Goal: Communication & Community: Connect with others

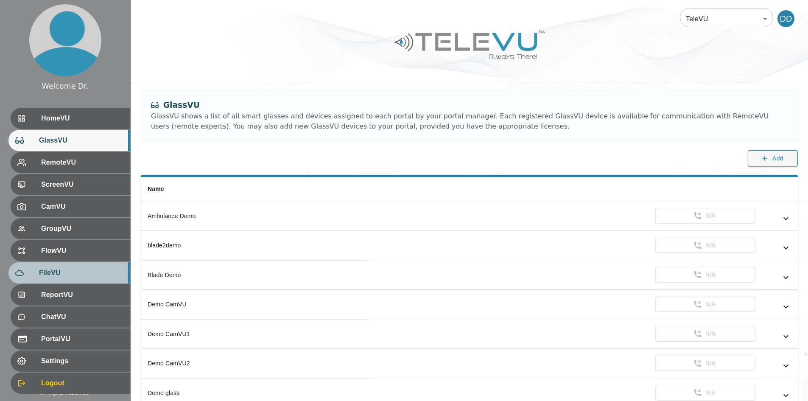
click at [66, 274] on span "FileVU" at bounding box center [81, 273] width 84 height 10
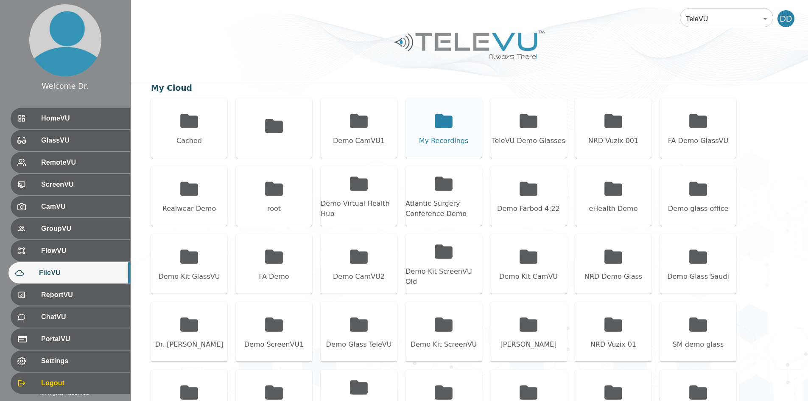
click at [464, 117] on div "My Recordings" at bounding box center [443, 127] width 76 height 59
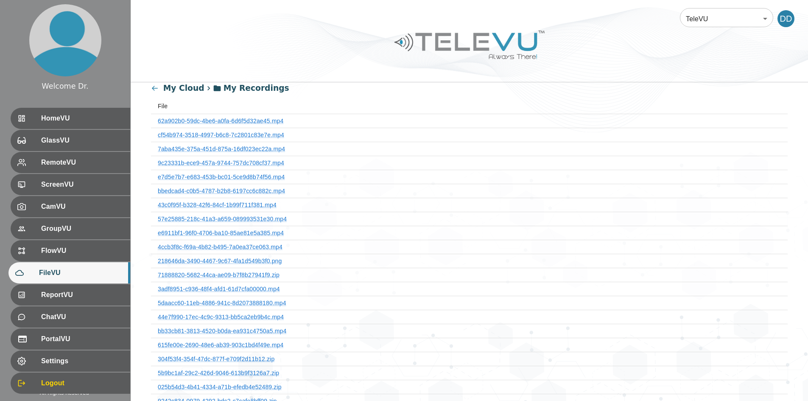
click at [255, 125] on th "62a902b0-59dc-4be6-a0fa-6d6f5d32ae45.mp4" at bounding box center [469, 121] width 637 height 14
click at [254, 122] on link "62a902b0-59dc-4be6-a0fa-6d6f5d32ae45.mp4" at bounding box center [221, 120] width 126 height 7
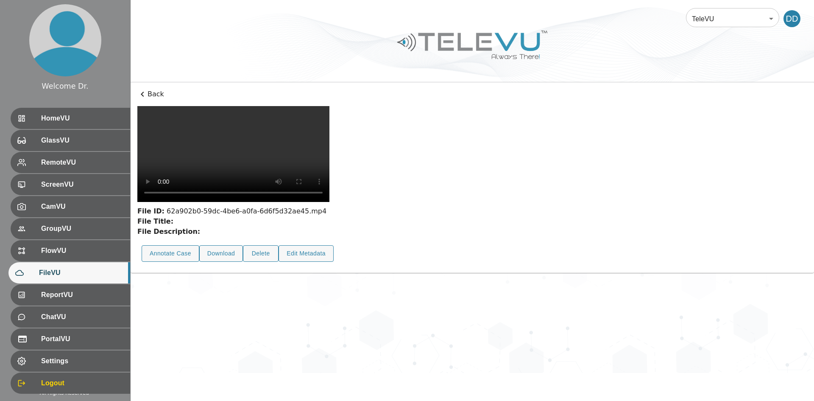
click at [143, 92] on icon at bounding box center [142, 94] width 10 height 10
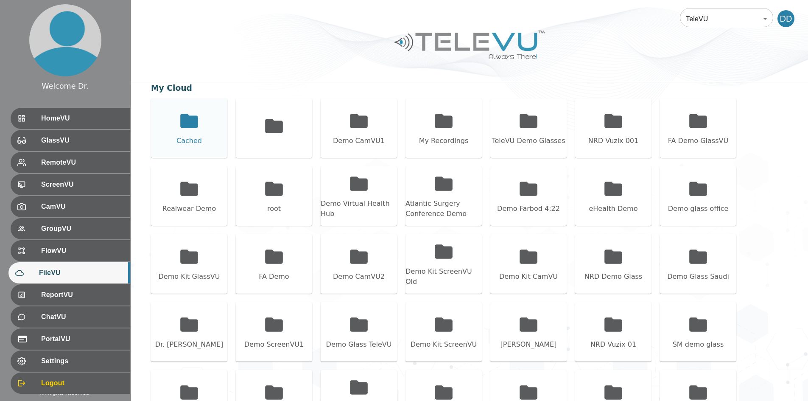
click at [200, 128] on div "Cached" at bounding box center [189, 127] width 76 height 59
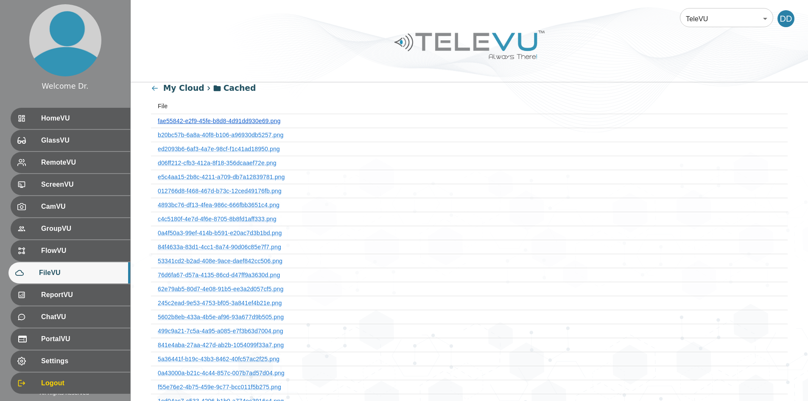
click at [244, 121] on link "fae55842-e2f9-45fe-b8d8-4d91dd930e69.png" at bounding box center [219, 120] width 123 height 7
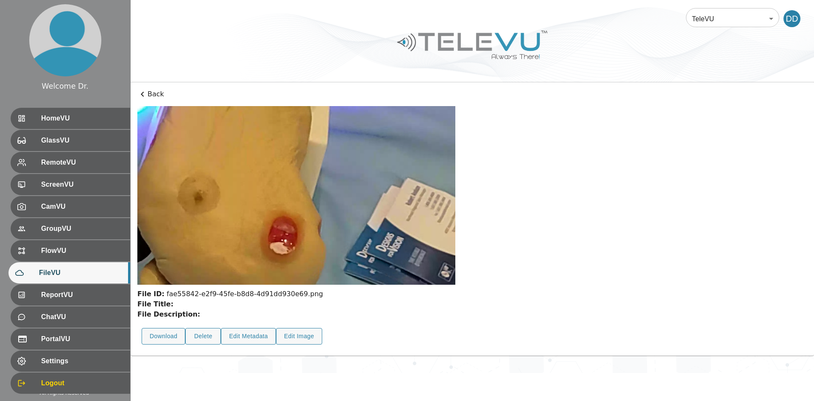
click at [152, 98] on p "Back" at bounding box center [472, 94] width 670 height 10
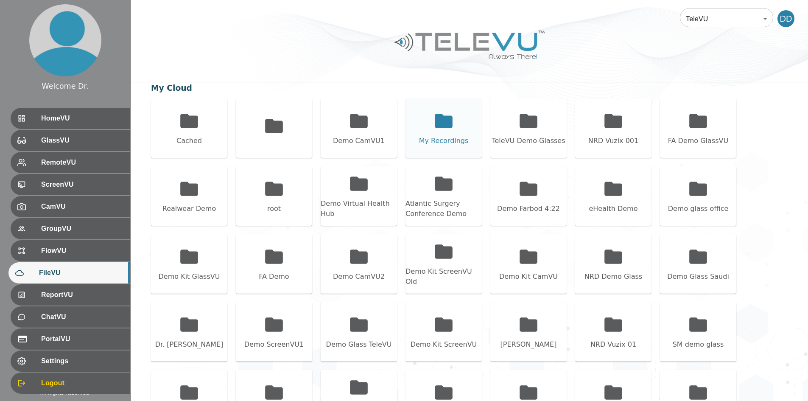
click at [439, 123] on icon at bounding box center [444, 121] width 18 height 14
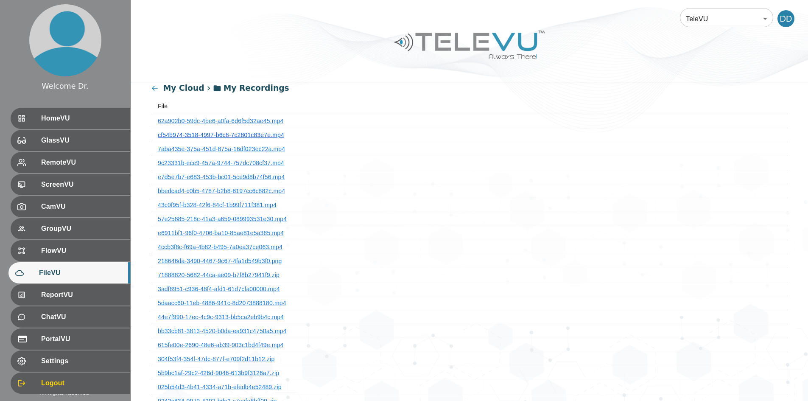
click at [240, 135] on link "cf54b974-3518-4997-b6c8-7c2801c83e7e.mp4" at bounding box center [221, 134] width 126 height 7
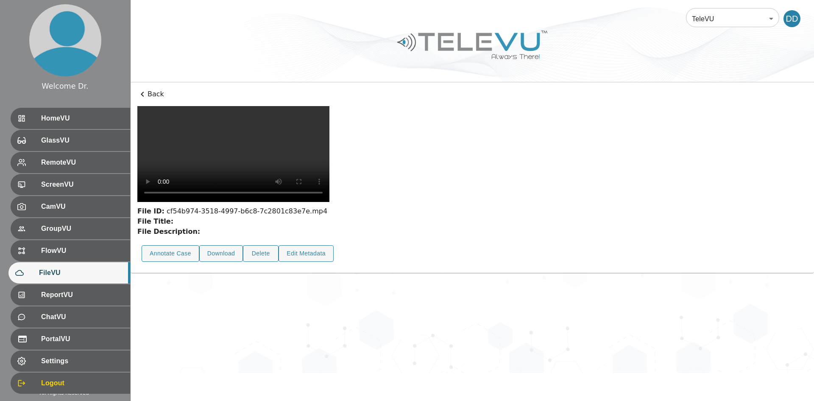
click at [151, 91] on p "Back" at bounding box center [472, 94] width 670 height 10
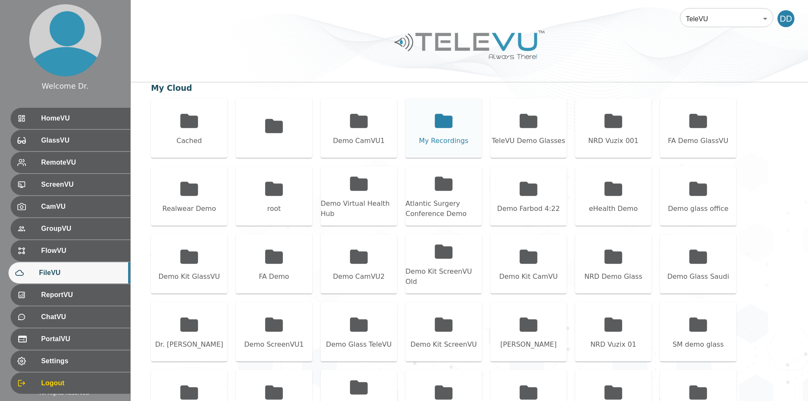
click at [456, 127] on div "My Recordings" at bounding box center [443, 127] width 76 height 59
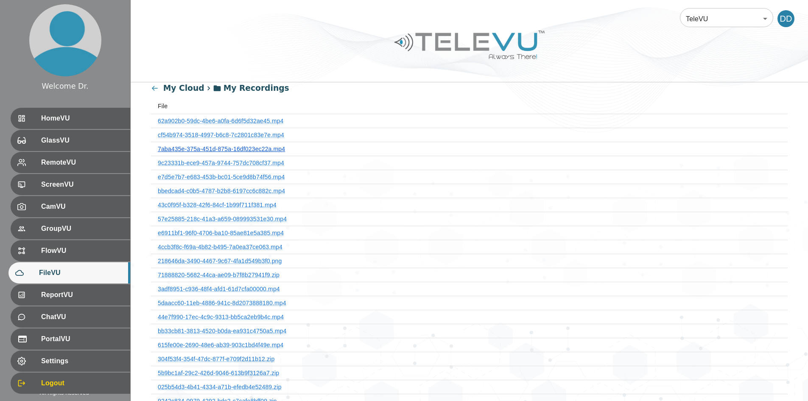
click at [259, 152] on link "7aba435e-375a-451d-875a-16df023ec22a.mp4" at bounding box center [221, 148] width 127 height 7
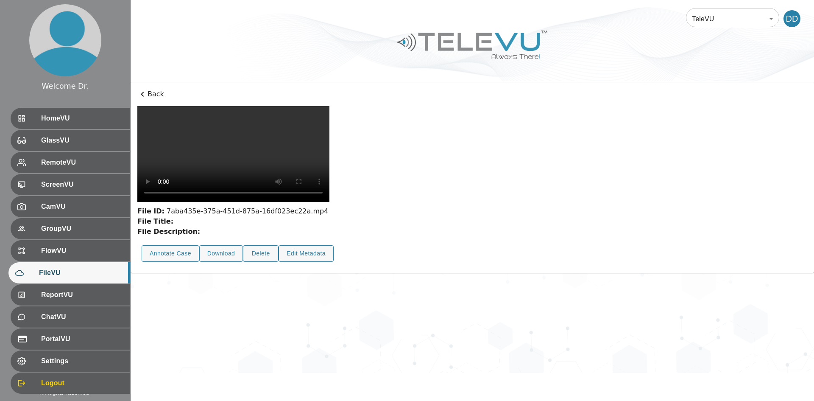
click at [142, 94] on icon at bounding box center [142, 94] width 3 height 5
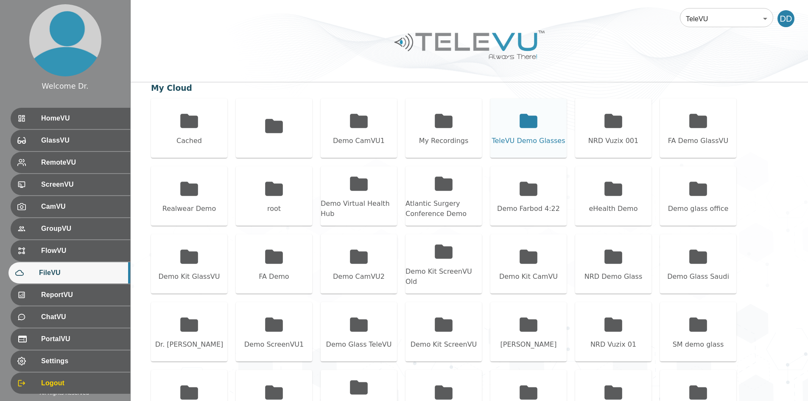
click at [525, 131] on icon at bounding box center [528, 120] width 21 height 21
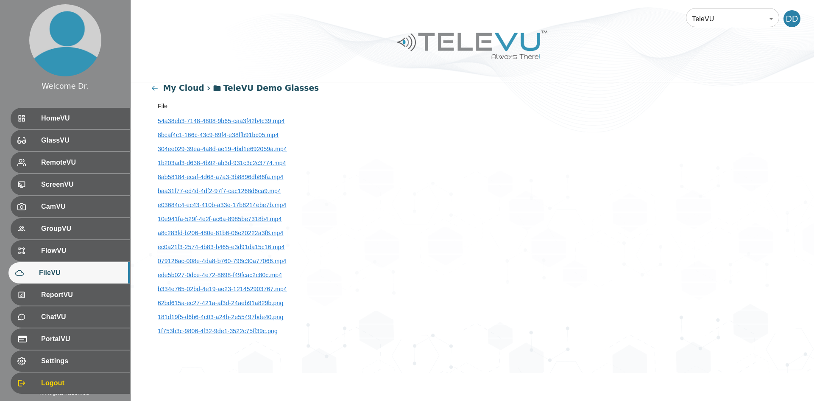
click at [150, 89] on div "My Cloud TeleVU Demo Glasses File 54a38eb3-7148-4808-9b65-caa3f42b4c39.mp4 8bca…" at bounding box center [473, 220] width 684 height 276
click at [252, 119] on link "54a38eb3-7148-4808-9b65-caa3f42b4c39.mp4" at bounding box center [221, 120] width 127 height 7
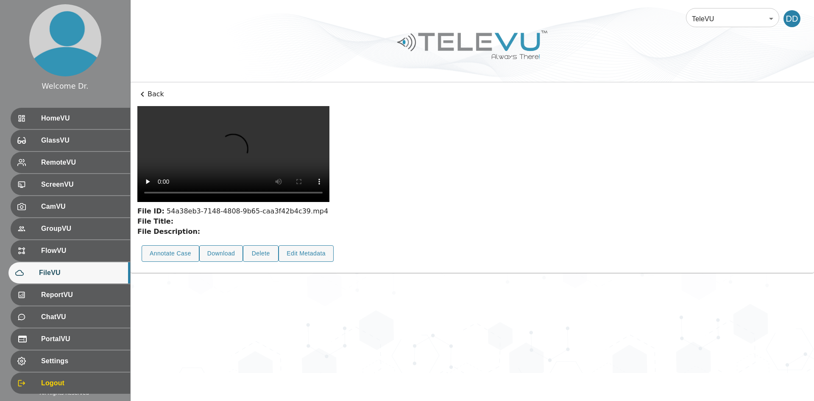
click at [140, 90] on icon at bounding box center [142, 94] width 10 height 10
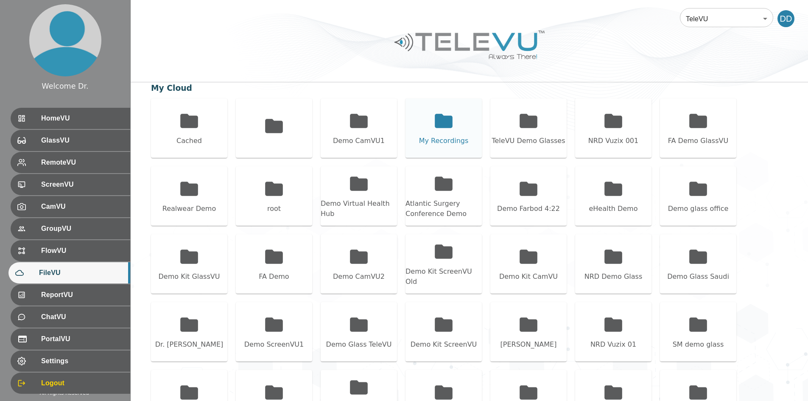
click at [451, 126] on icon at bounding box center [444, 121] width 18 height 14
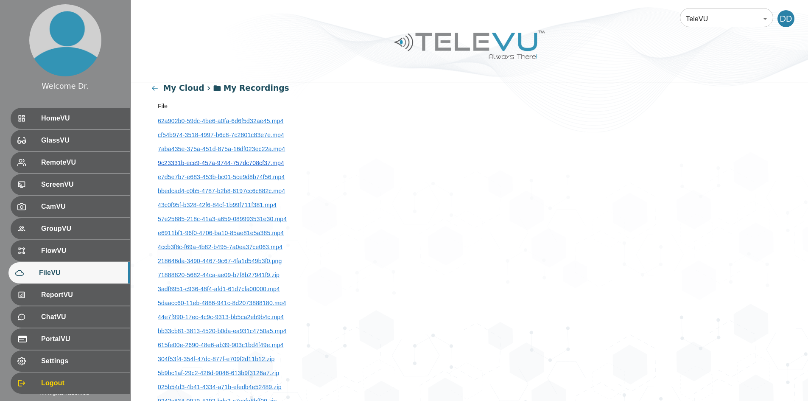
click at [249, 164] on link "9c23331b-ece9-457a-9744-757dc708cf37.mp4" at bounding box center [221, 162] width 126 height 7
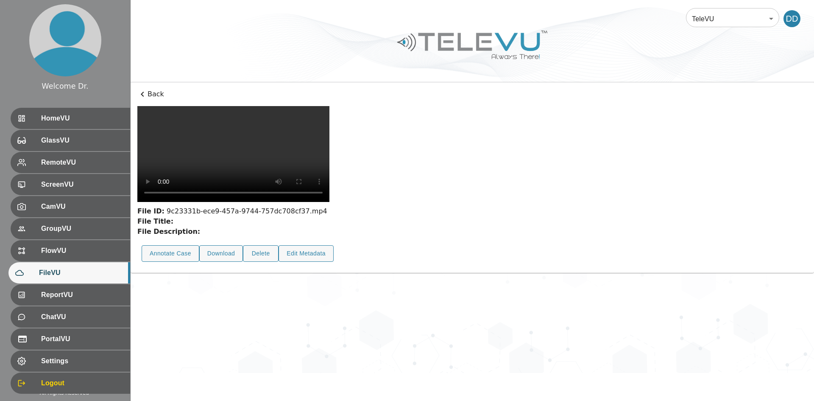
click at [143, 91] on icon at bounding box center [142, 94] width 10 height 10
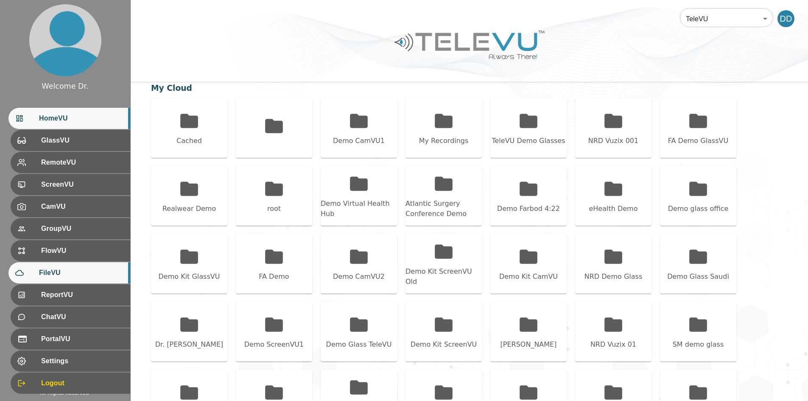
click at [64, 121] on span "HomeVU" at bounding box center [81, 118] width 84 height 10
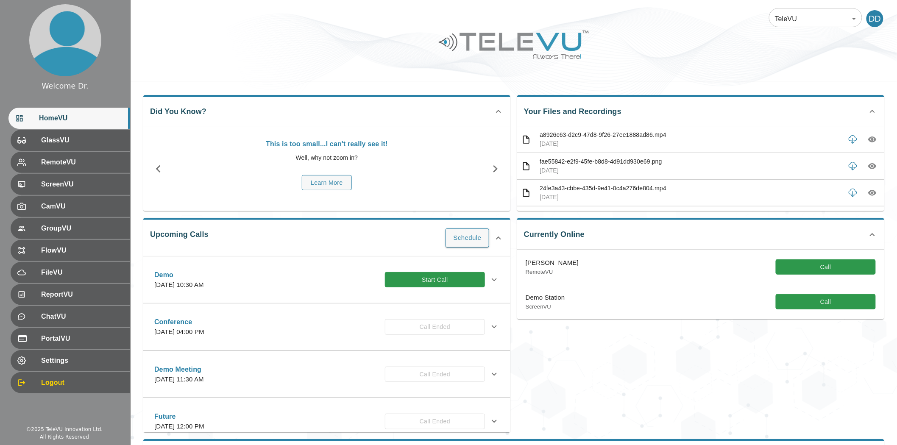
click at [735, 376] on div "Currently Online [PERSON_NAME] RemoteVU Call Demo Station ScreenVU Call" at bounding box center [698, 321] width 374 height 221
click at [751, 361] on div "Currently Online [PERSON_NAME] RemoteVU Call Demo Station ScreenVU Call" at bounding box center [698, 321] width 374 height 221
click at [61, 272] on span "FileVU" at bounding box center [81, 273] width 84 height 10
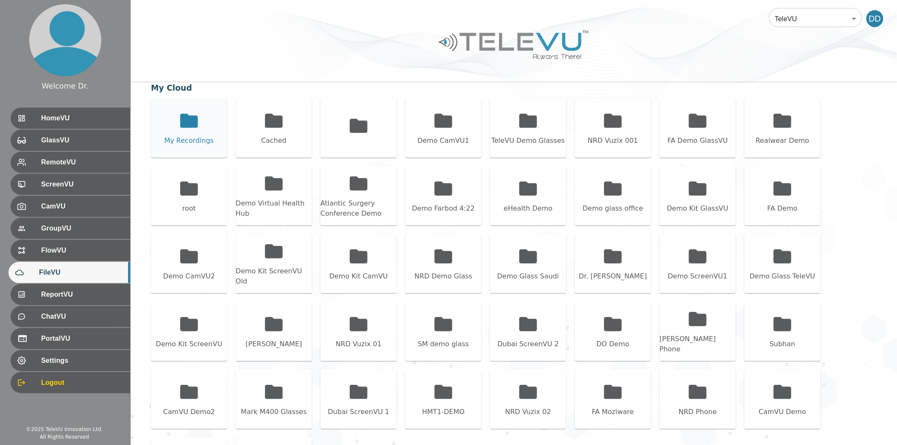
click at [204, 125] on div "My Recordings" at bounding box center [189, 127] width 76 height 59
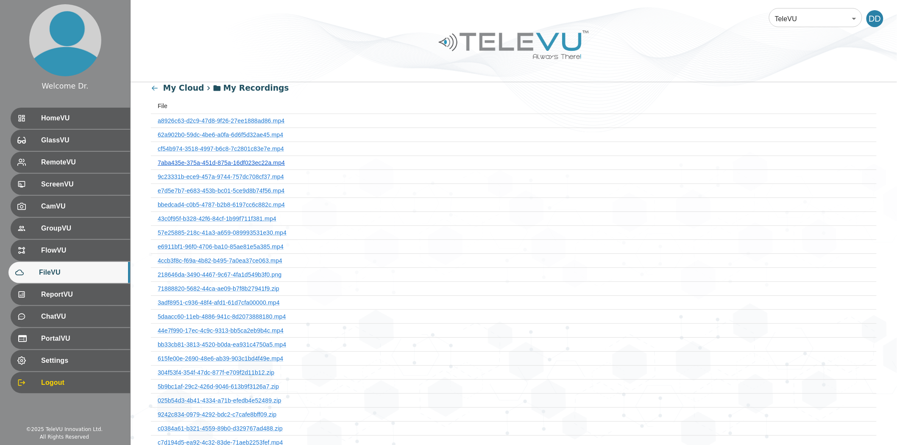
click at [260, 161] on link "7aba435e-375a-451d-875a-16df023ec22a.mp4" at bounding box center [221, 162] width 127 height 7
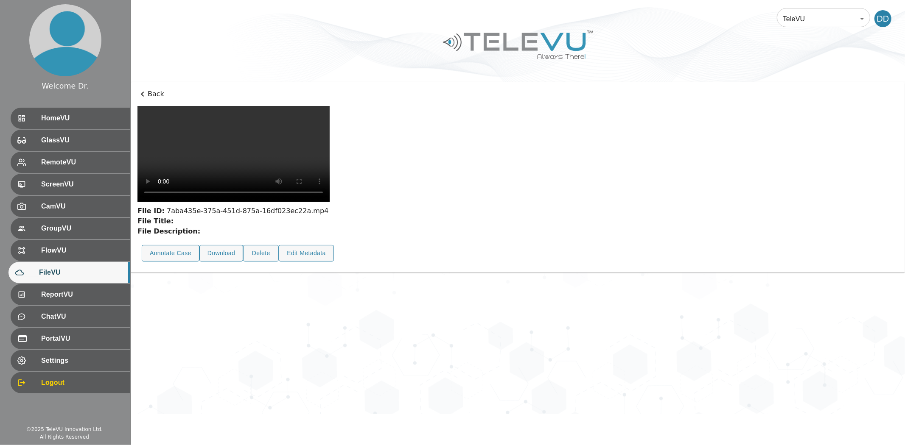
click at [149, 94] on p "Back" at bounding box center [517, 94] width 760 height 10
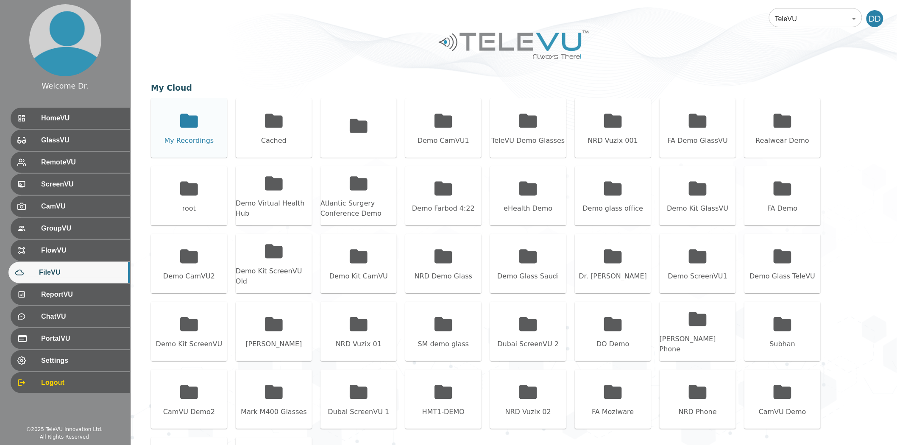
click at [203, 136] on div "My Recordings" at bounding box center [190, 141] width 50 height 10
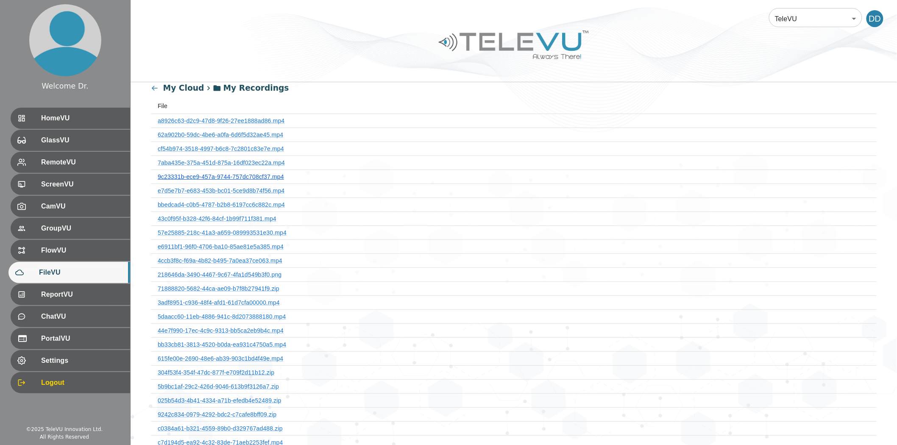
click at [255, 175] on link "9c23331b-ece9-457a-9744-757dc708cf37.mp4" at bounding box center [221, 176] width 126 height 7
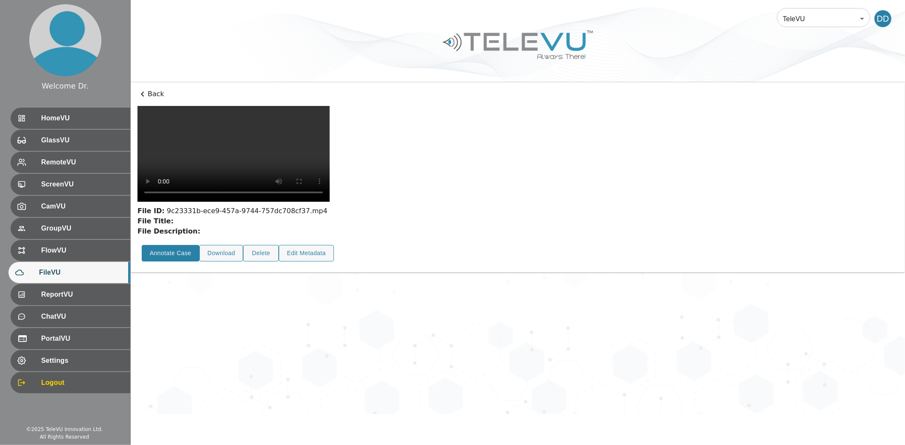
click at [173, 262] on button "Annotate Case" at bounding box center [171, 253] width 58 height 17
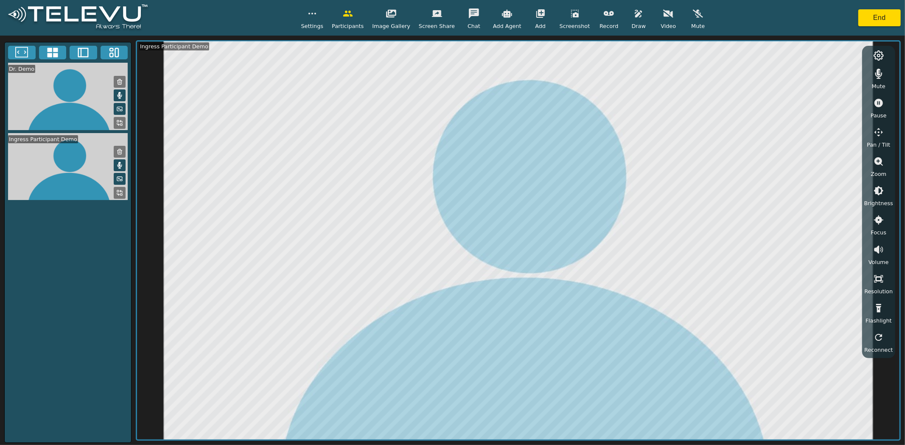
click at [693, 18] on icon "button" at bounding box center [698, 13] width 10 height 10
click at [693, 17] on icon "button" at bounding box center [698, 13] width 10 height 10
click at [814, 76] on icon "button" at bounding box center [878, 74] width 10 height 10
click at [628, 19] on button "button" at bounding box center [638, 13] width 21 height 17
click at [604, 11] on icon "button" at bounding box center [609, 13] width 10 height 10
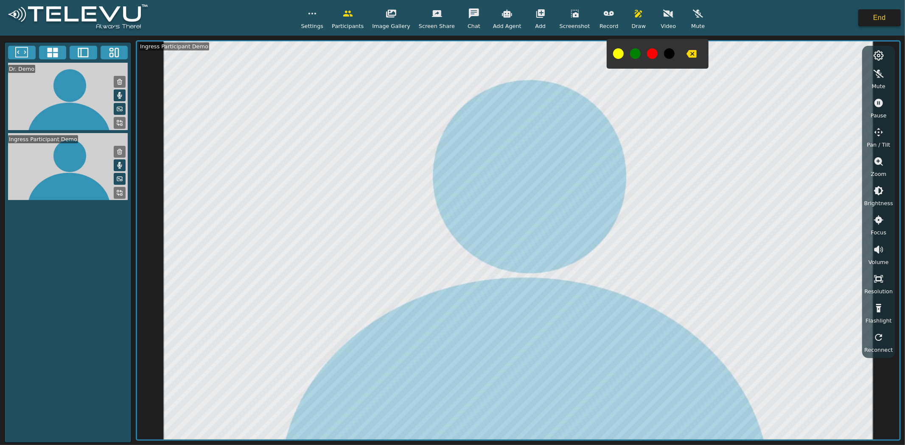
click at [814, 24] on button "End" at bounding box center [879, 17] width 42 height 17
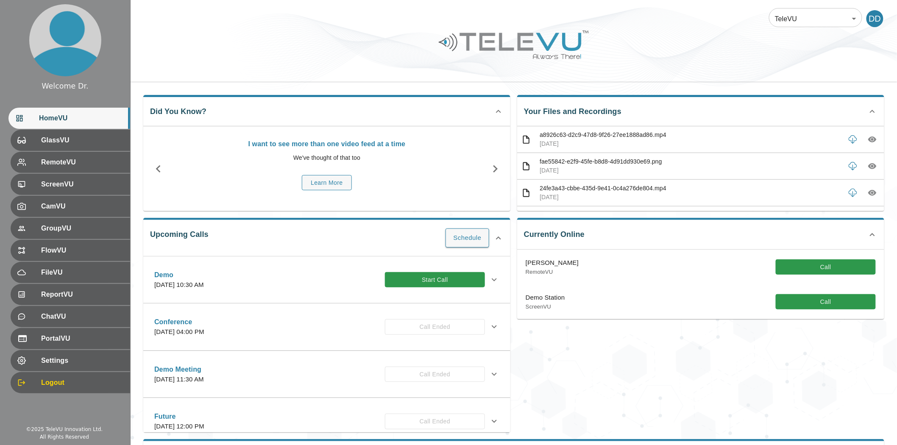
drag, startPoint x: 810, startPoint y: 304, endPoint x: 888, endPoint y: 161, distance: 162.9
click at [810, 304] on button "Call" at bounding box center [826, 302] width 100 height 16
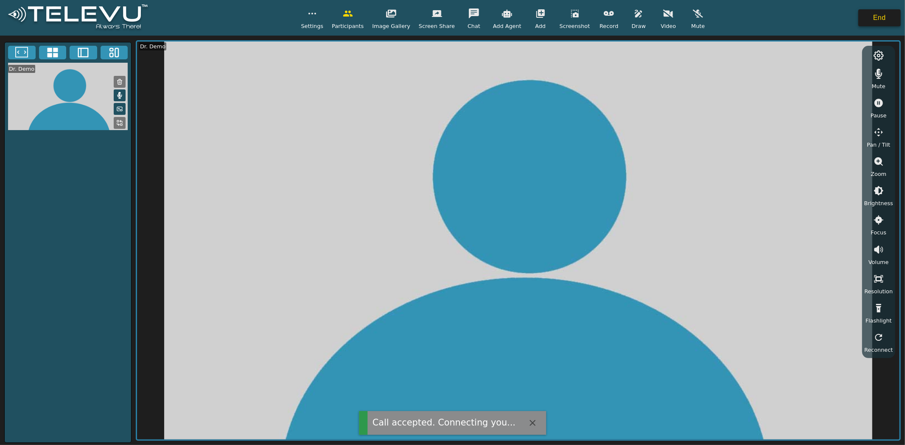
click at [814, 13] on button "End" at bounding box center [879, 17] width 42 height 17
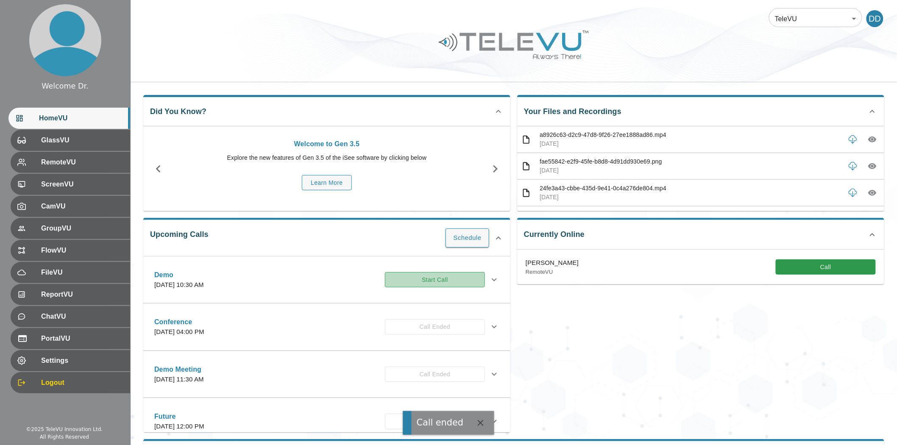
click at [422, 284] on button "Start Call" at bounding box center [435, 280] width 100 height 16
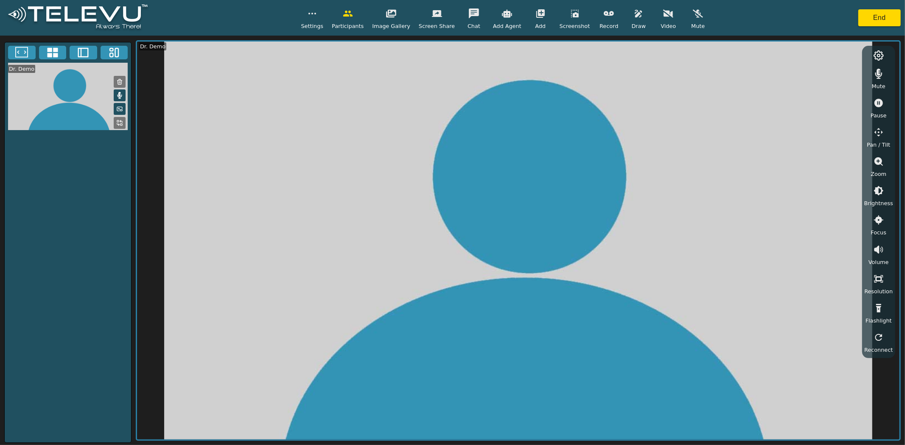
click at [502, 20] on button "button" at bounding box center [506, 13] width 21 height 17
